Goal: Task Accomplishment & Management: Complete application form

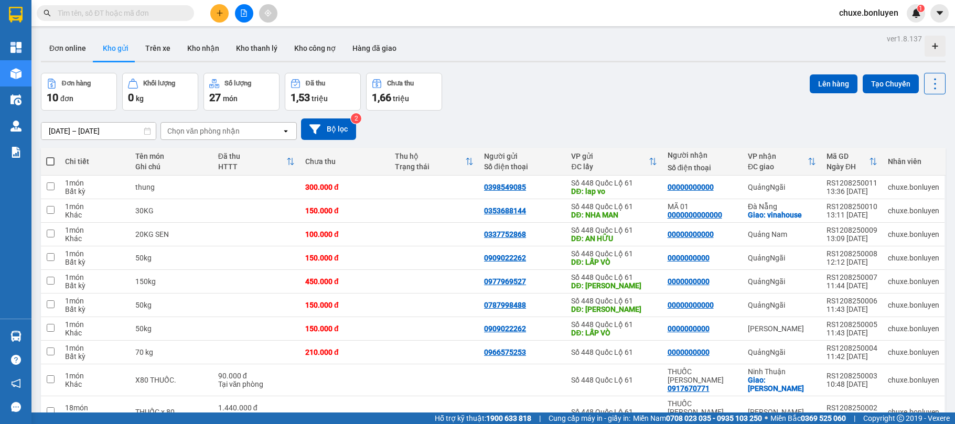
click at [229, 7] on div at bounding box center [244, 13] width 79 height 18
click at [223, 13] on icon "plus" at bounding box center [219, 12] width 7 height 7
click at [236, 39] on div "Tạo đơn hàng" at bounding box center [256, 39] width 79 height 20
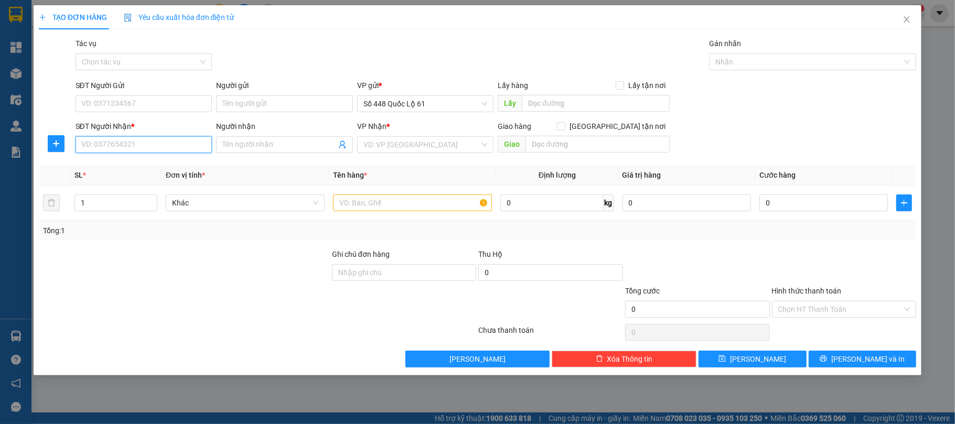
paste input "0876597261"
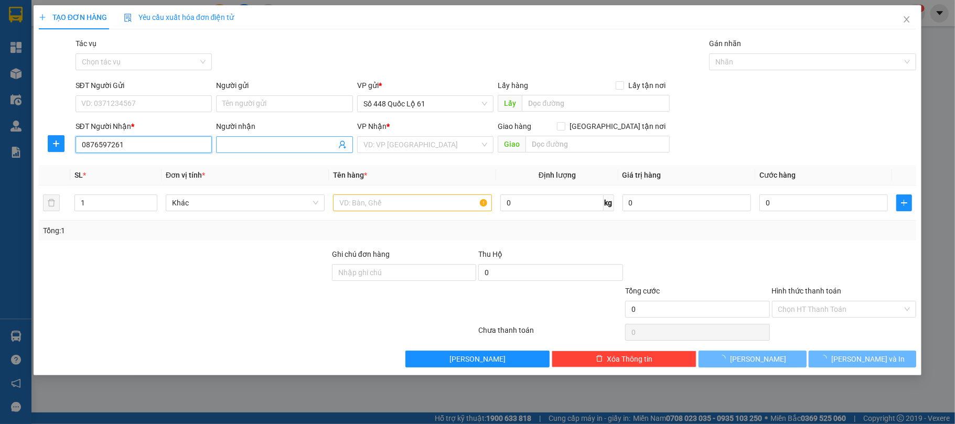
type input "0876597261"
click at [243, 150] on input "Người nhận" at bounding box center [279, 145] width 114 height 12
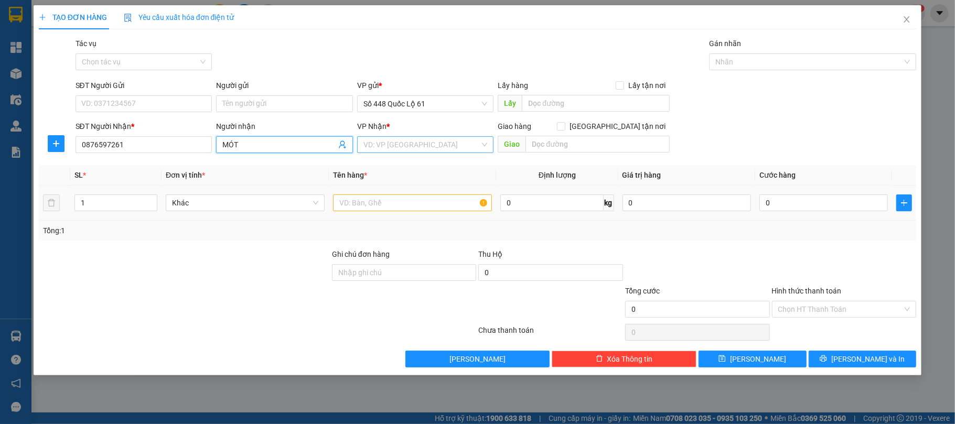
type input "MÓT"
click at [401, 146] on input "search" at bounding box center [422, 145] width 117 height 16
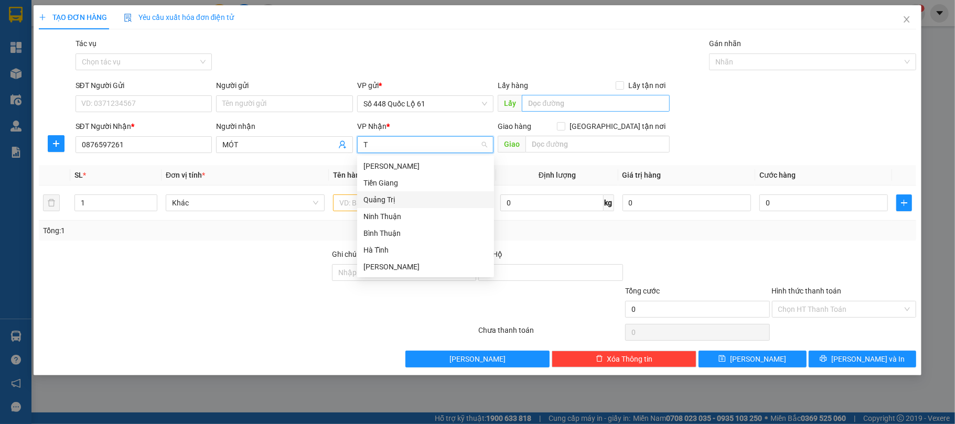
type input "T"
click at [582, 104] on input "text" at bounding box center [596, 103] width 148 height 17
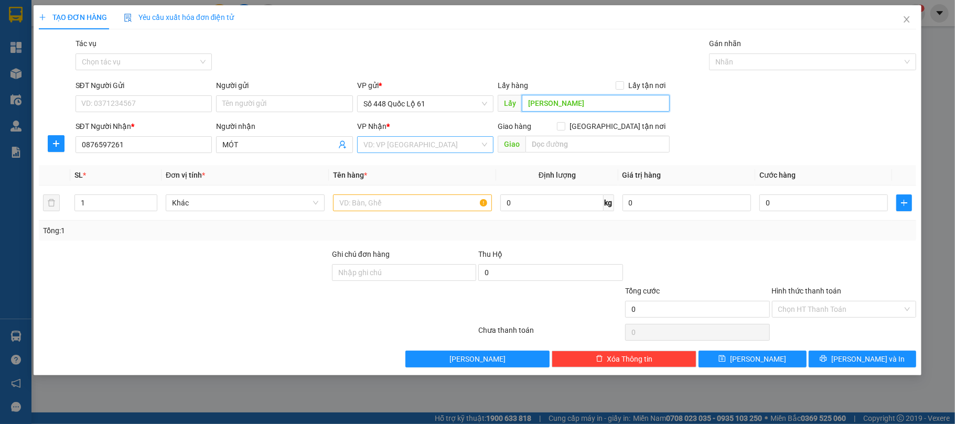
type input "[PERSON_NAME]"
click at [427, 144] on input "search" at bounding box center [422, 145] width 117 height 16
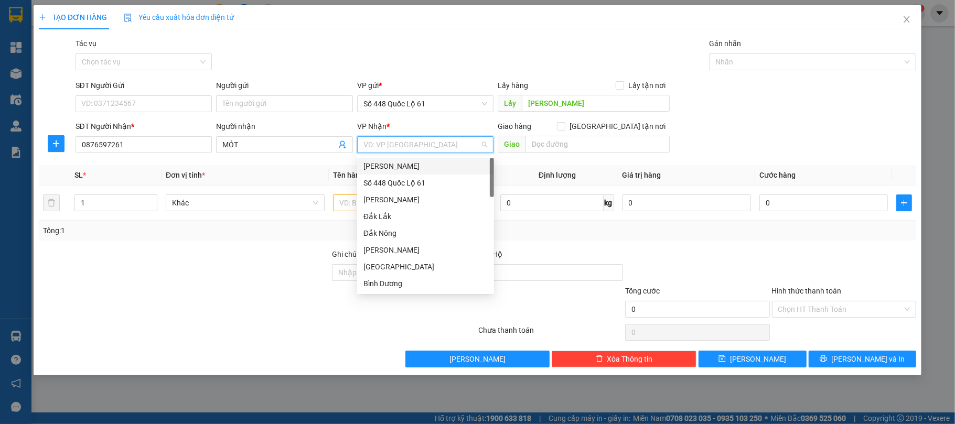
type input "N"
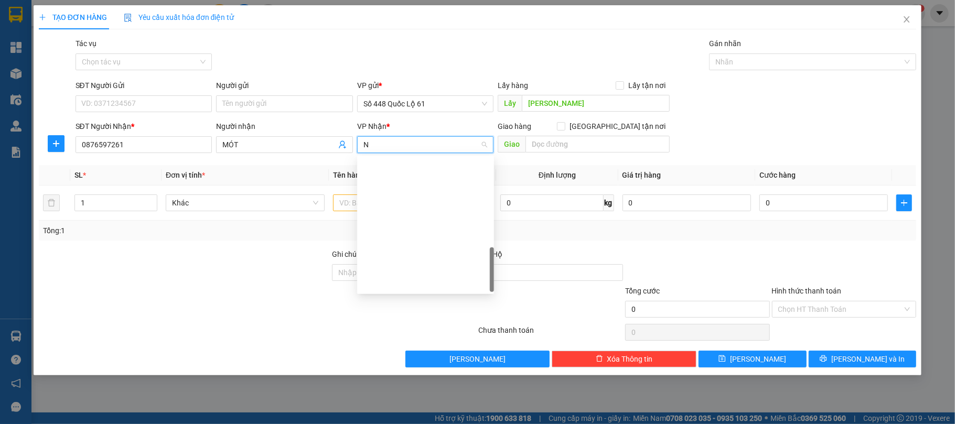
scroll to position [340, 0]
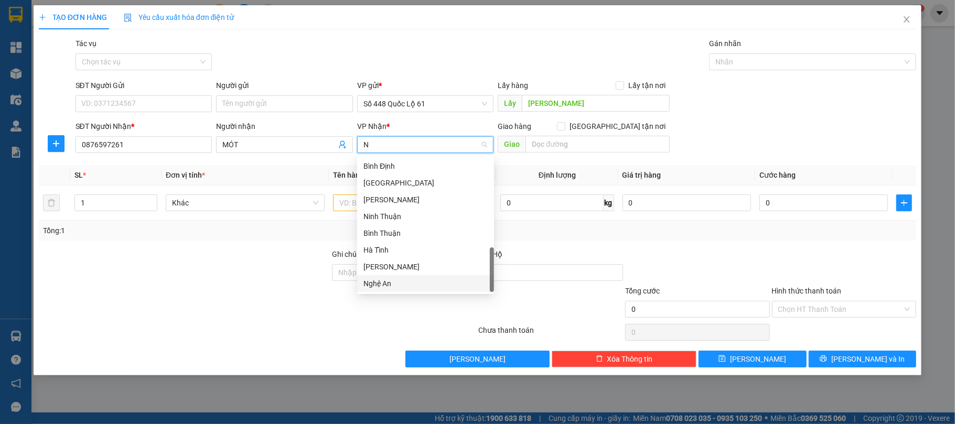
click at [382, 290] on div "Nghệ An" at bounding box center [425, 283] width 137 height 17
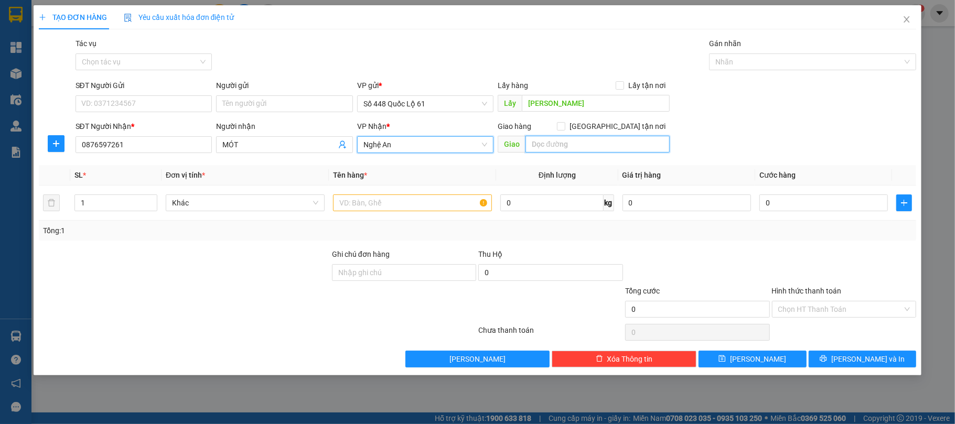
click at [555, 145] on input "text" at bounding box center [598, 144] width 144 height 17
type input "TP VINH"
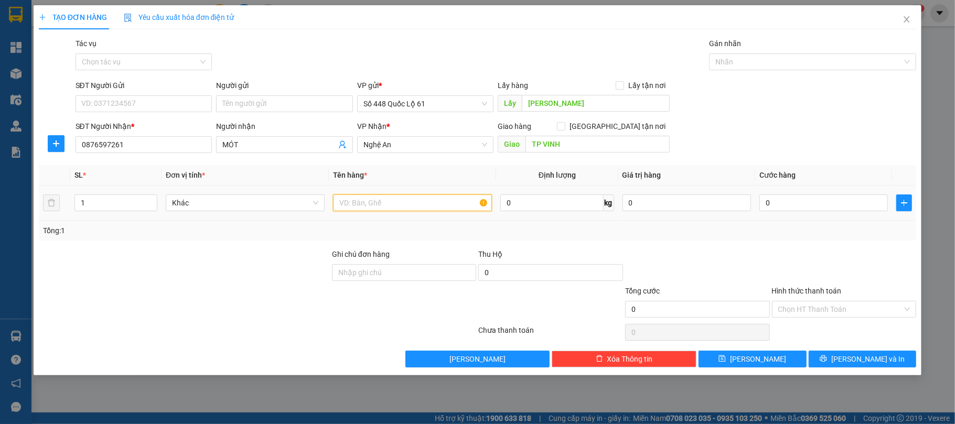
click at [357, 208] on input "text" at bounding box center [412, 203] width 159 height 17
click at [151, 202] on span "Decrease Value" at bounding box center [151, 205] width 12 height 9
click at [154, 199] on span "up" at bounding box center [151, 200] width 6 height 6
type input "2"
click at [359, 198] on input "text" at bounding box center [412, 203] width 159 height 17
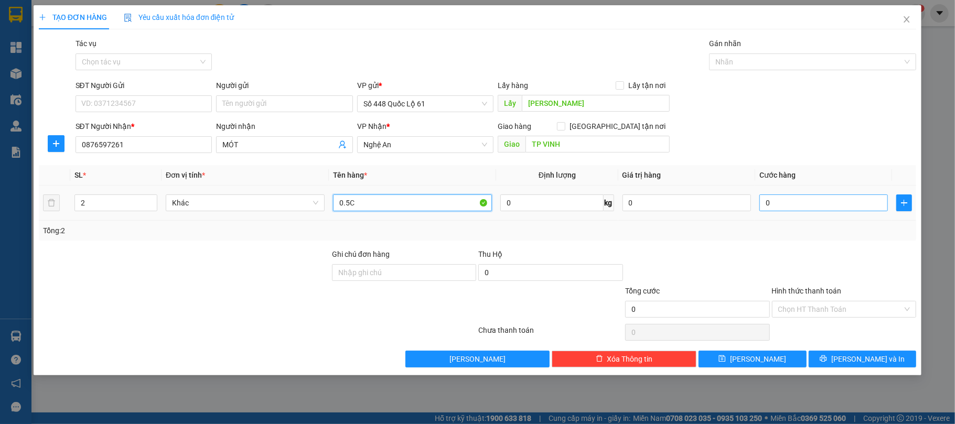
type input "0.5C"
click at [819, 197] on input "0" at bounding box center [824, 203] width 129 height 17
type input "1"
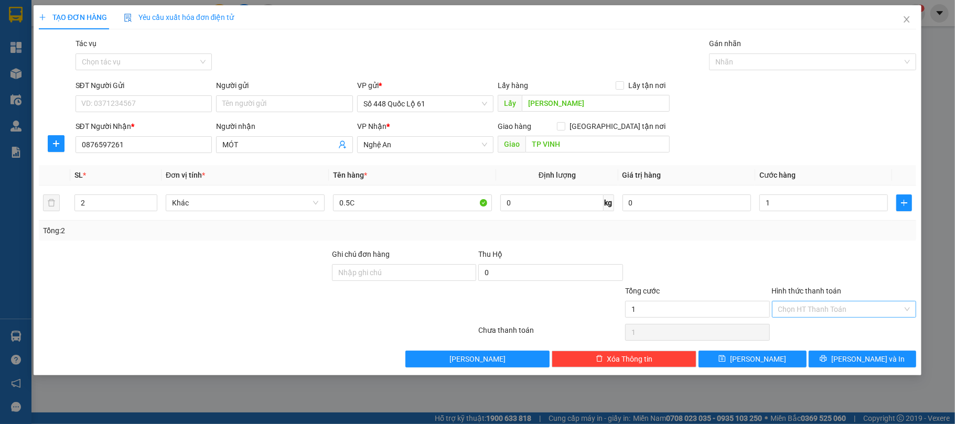
click at [783, 317] on input "Hình thức thanh toán" at bounding box center [841, 310] width 125 height 16
type input "1.000"
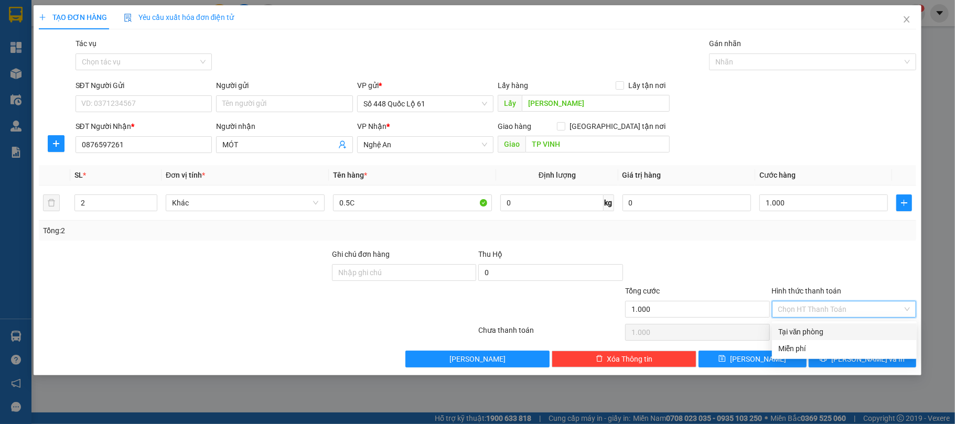
click at [785, 335] on div "Tại văn phòng" at bounding box center [845, 332] width 132 height 12
type input "0"
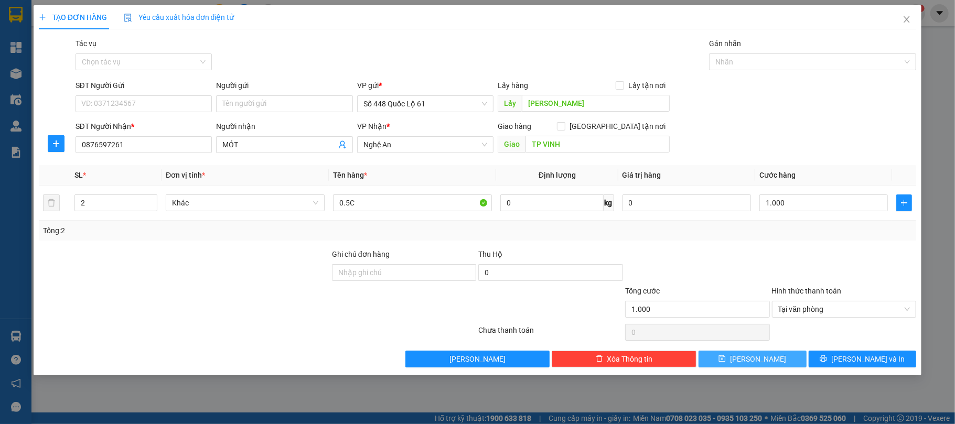
click at [764, 363] on span "[PERSON_NAME]" at bounding box center [758, 360] width 56 height 12
type input "1"
type input "0"
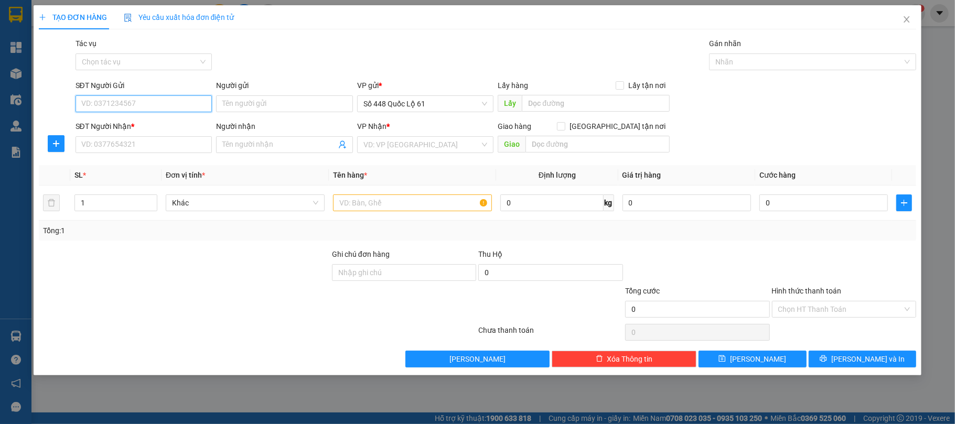
click at [111, 97] on input "SĐT Người Gửi" at bounding box center [144, 103] width 137 height 17
click at [120, 125] on div "0799549494" at bounding box center [144, 126] width 124 height 12
type input "0799549494"
type input "CX [GEOGRAPHIC_DATA]"
type input "00000000000"
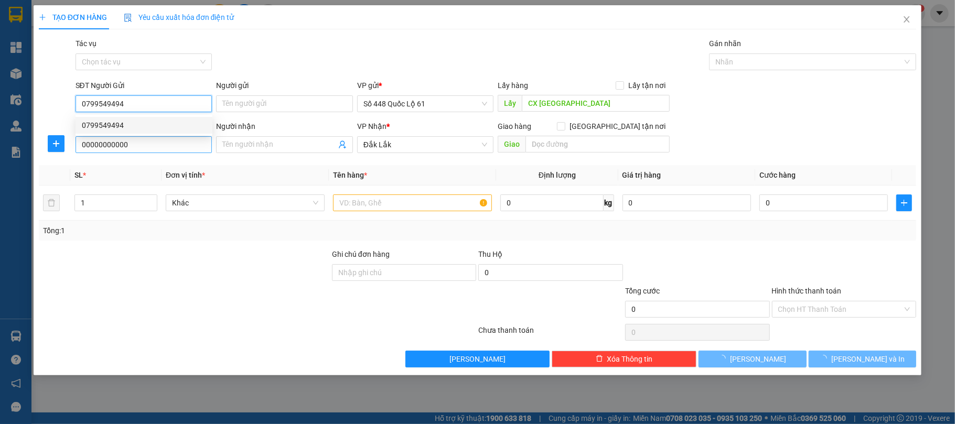
type input "200.000"
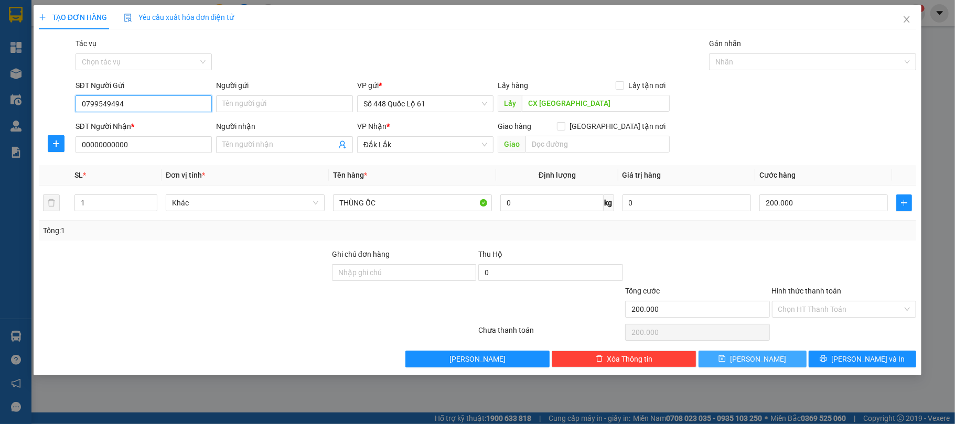
type input "0799549494"
click at [783, 356] on button "[PERSON_NAME]" at bounding box center [753, 359] width 108 height 17
type input "0"
